Goal: Task Accomplishment & Management: Use online tool/utility

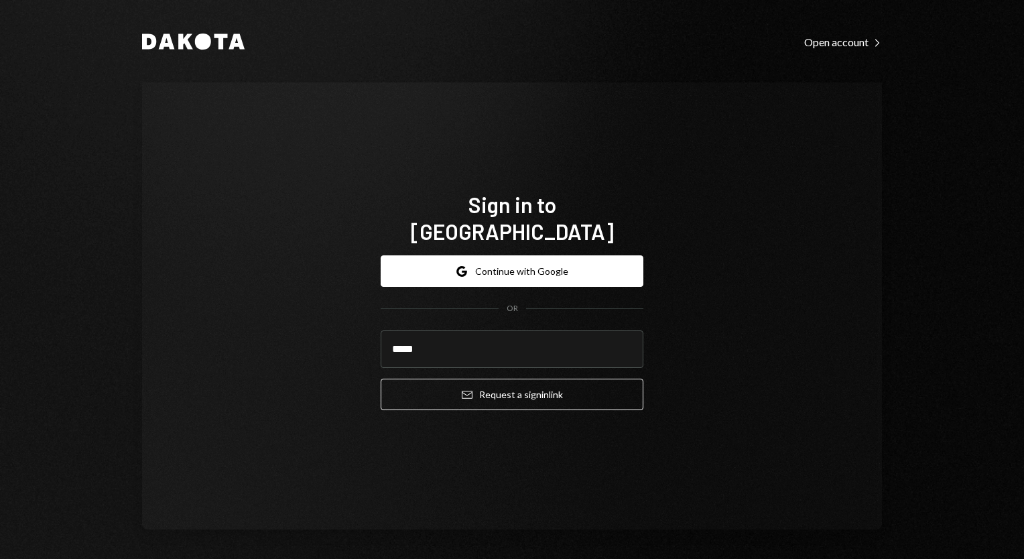
type input "**********"
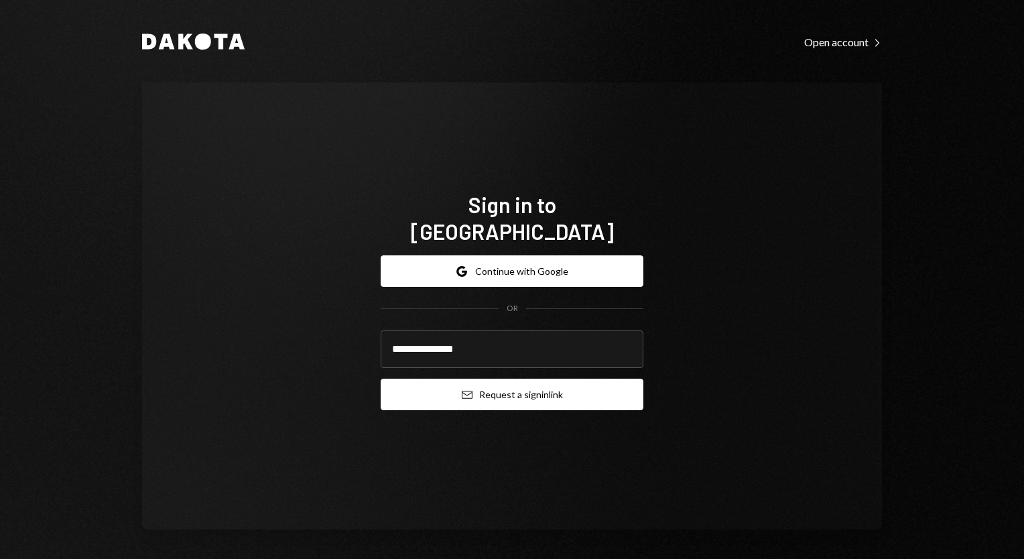
click at [489, 381] on button "Email Request a sign in link" at bounding box center [512, 395] width 263 height 32
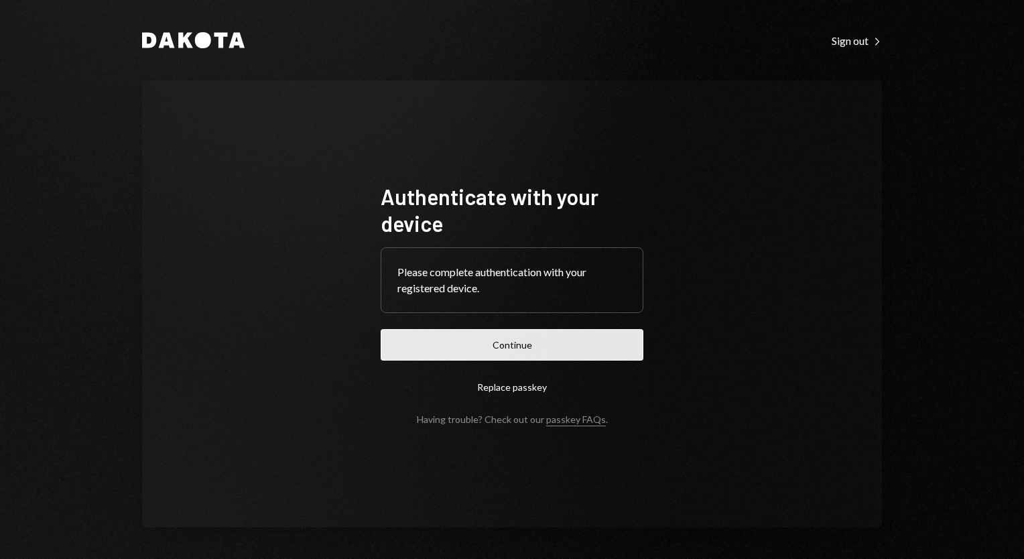
click at [504, 350] on button "Continue" at bounding box center [512, 345] width 263 height 32
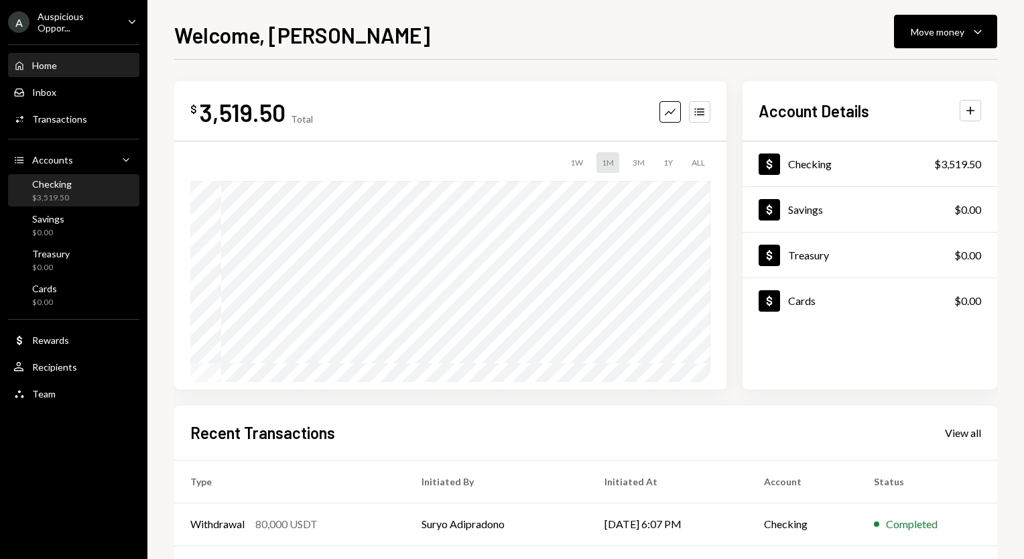
click at [47, 189] on div "Checking $3,519.50" at bounding box center [52, 190] width 40 height 25
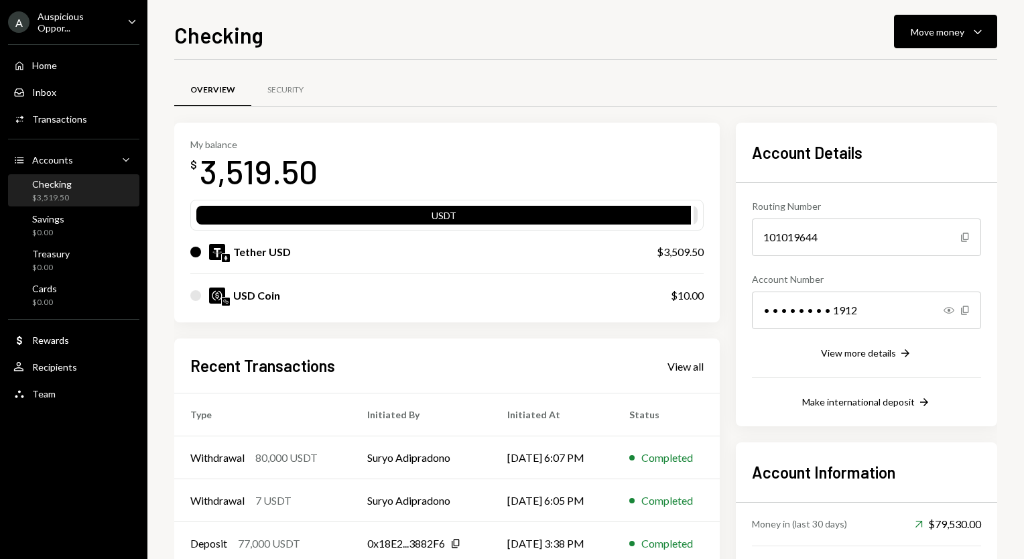
click at [83, 203] on div "Checking $3,519.50" at bounding box center [73, 191] width 121 height 31
click at [72, 158] on div "Accounts Accounts Caret Down" at bounding box center [73, 160] width 121 height 15
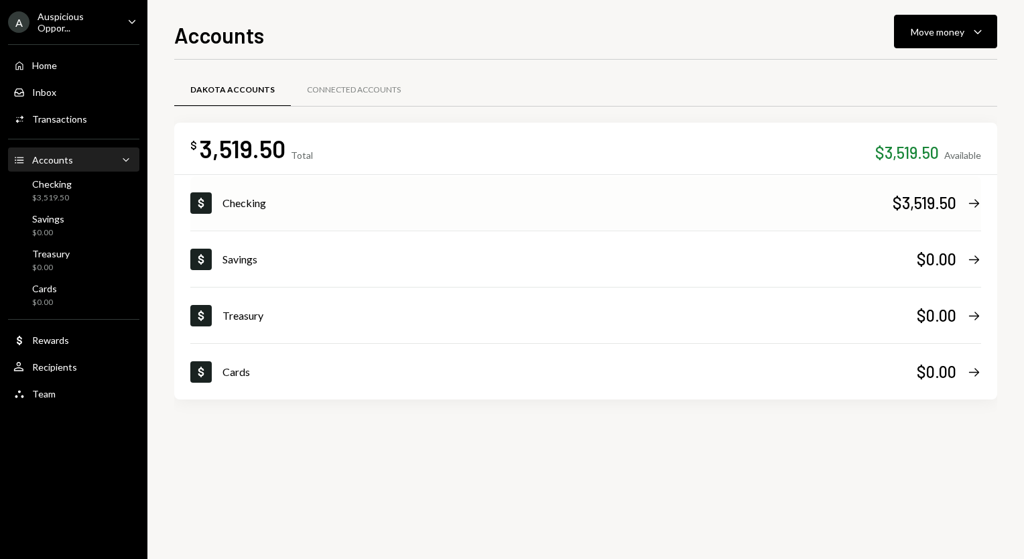
click at [726, 200] on div "Checking" at bounding box center [558, 203] width 670 height 16
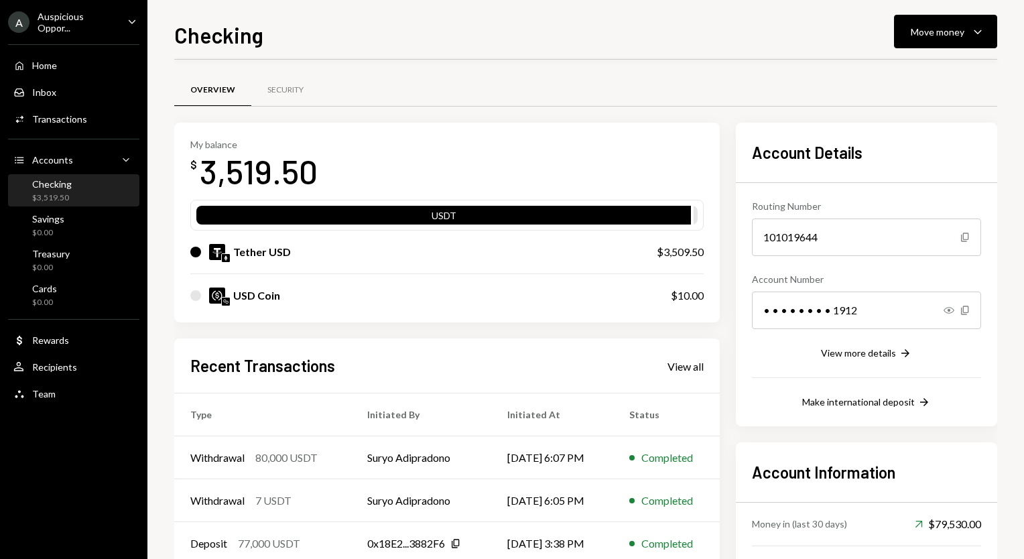
scroll to position [42, 0]
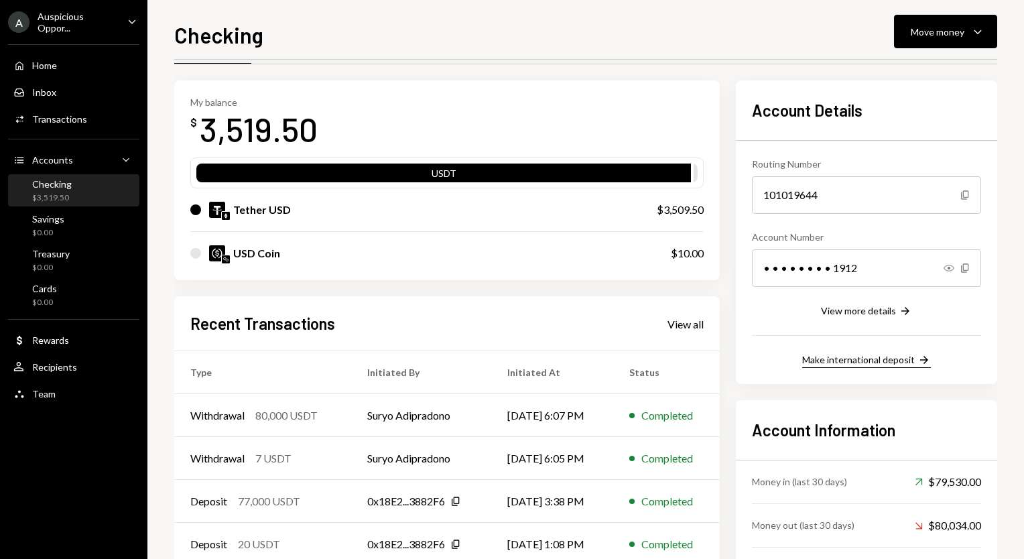
click at [885, 365] on div "Make international deposit" at bounding box center [858, 359] width 113 height 11
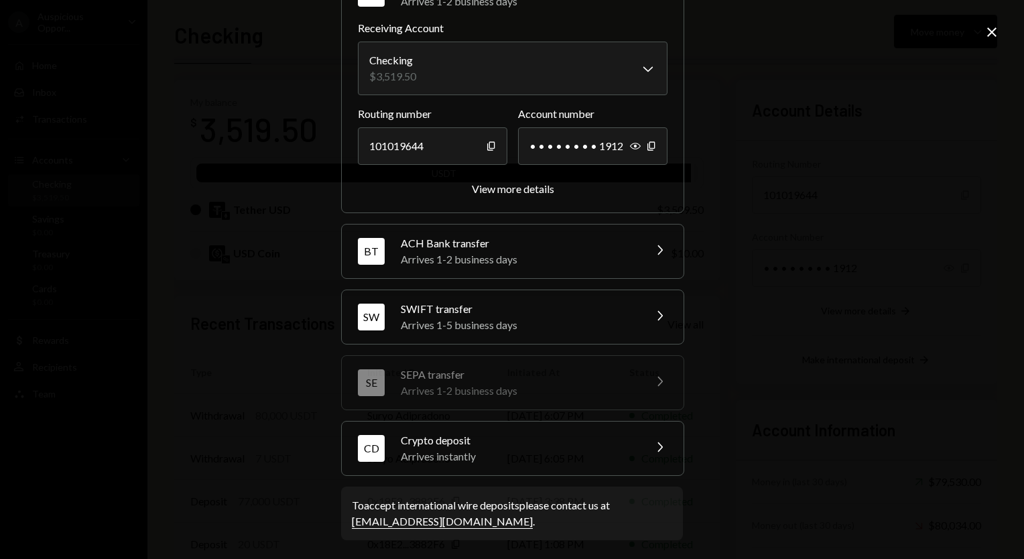
scroll to position [91, 0]
click at [510, 315] on div "SWIFT transfer" at bounding box center [518, 309] width 235 height 16
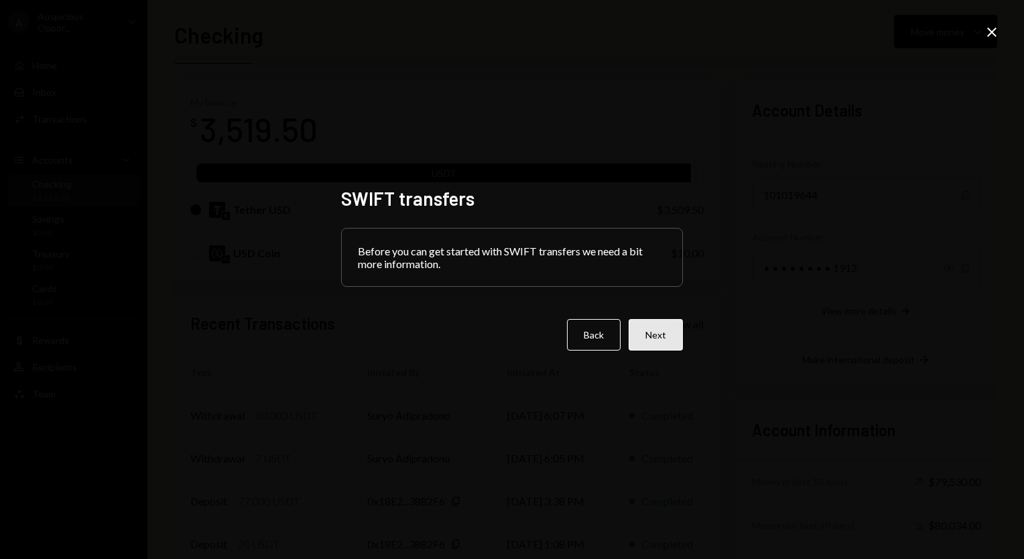
click at [670, 337] on button "Next" at bounding box center [656, 335] width 54 height 32
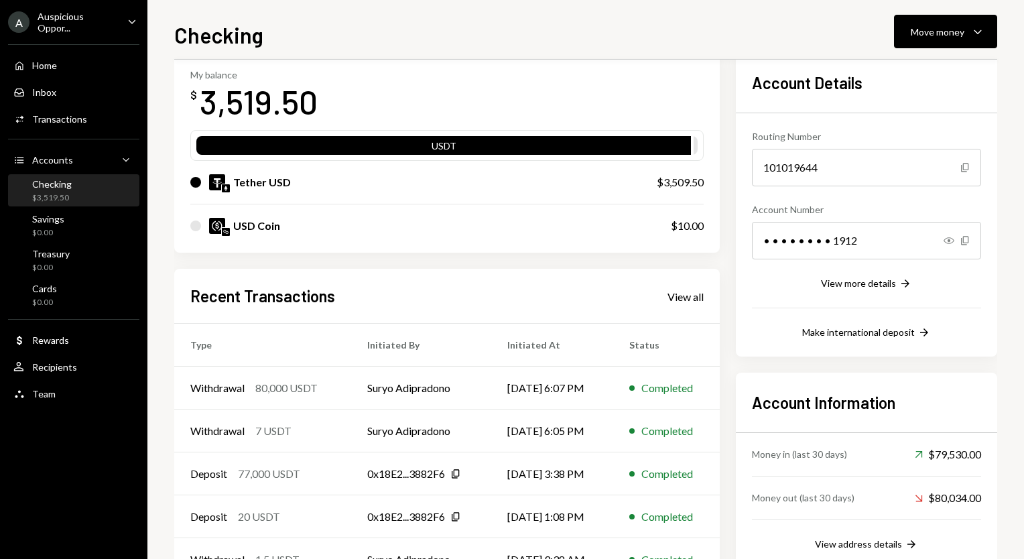
scroll to position [117, 0]
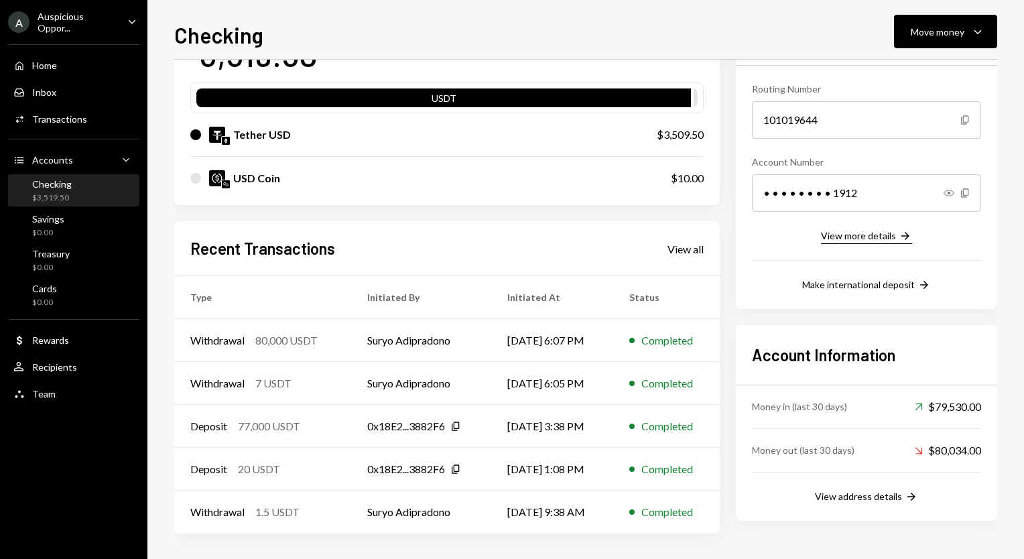
click at [868, 229] on button "View more details Right Arrow" at bounding box center [866, 236] width 91 height 15
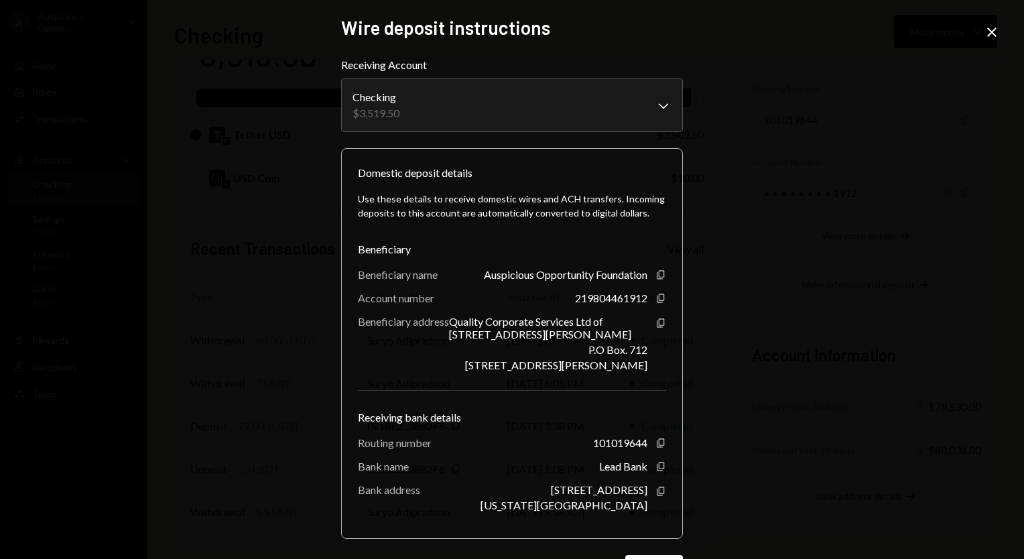
scroll to position [49, 0]
